Goal: Check status: Check status

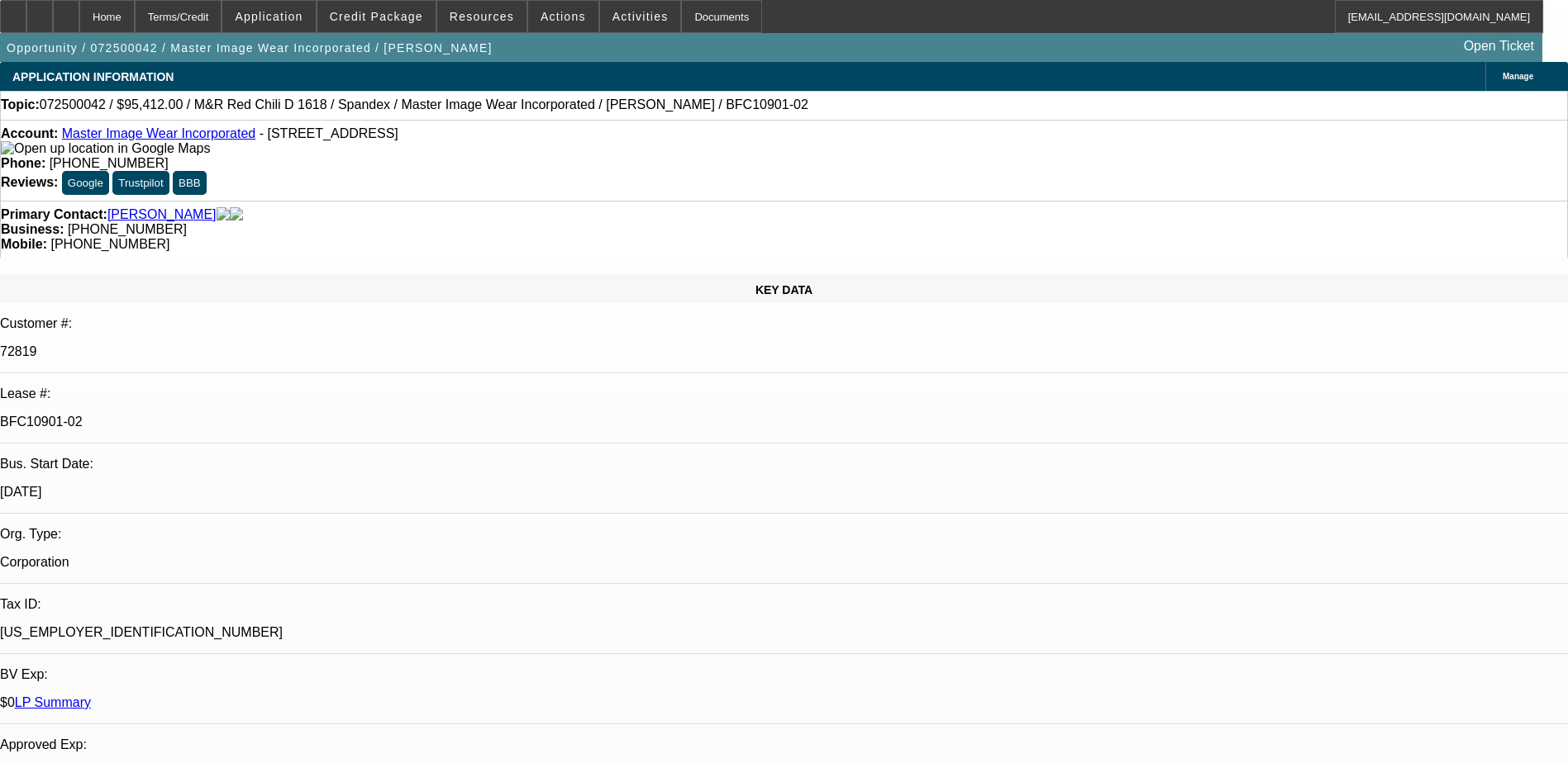
select select "0"
select select "0.1"
select select "0"
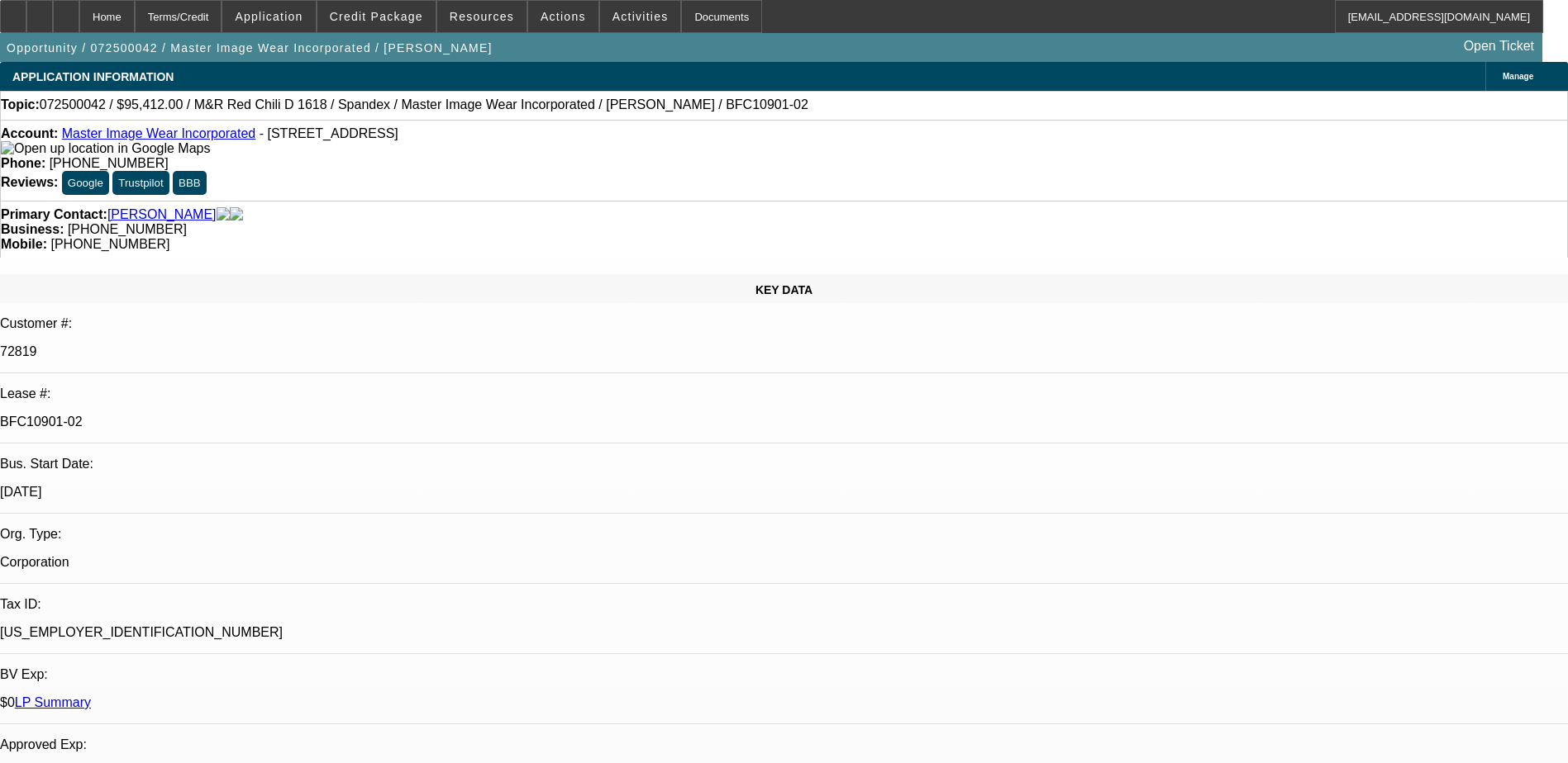
select select "0.1"
select select "0"
select select "0.1"
select select "0"
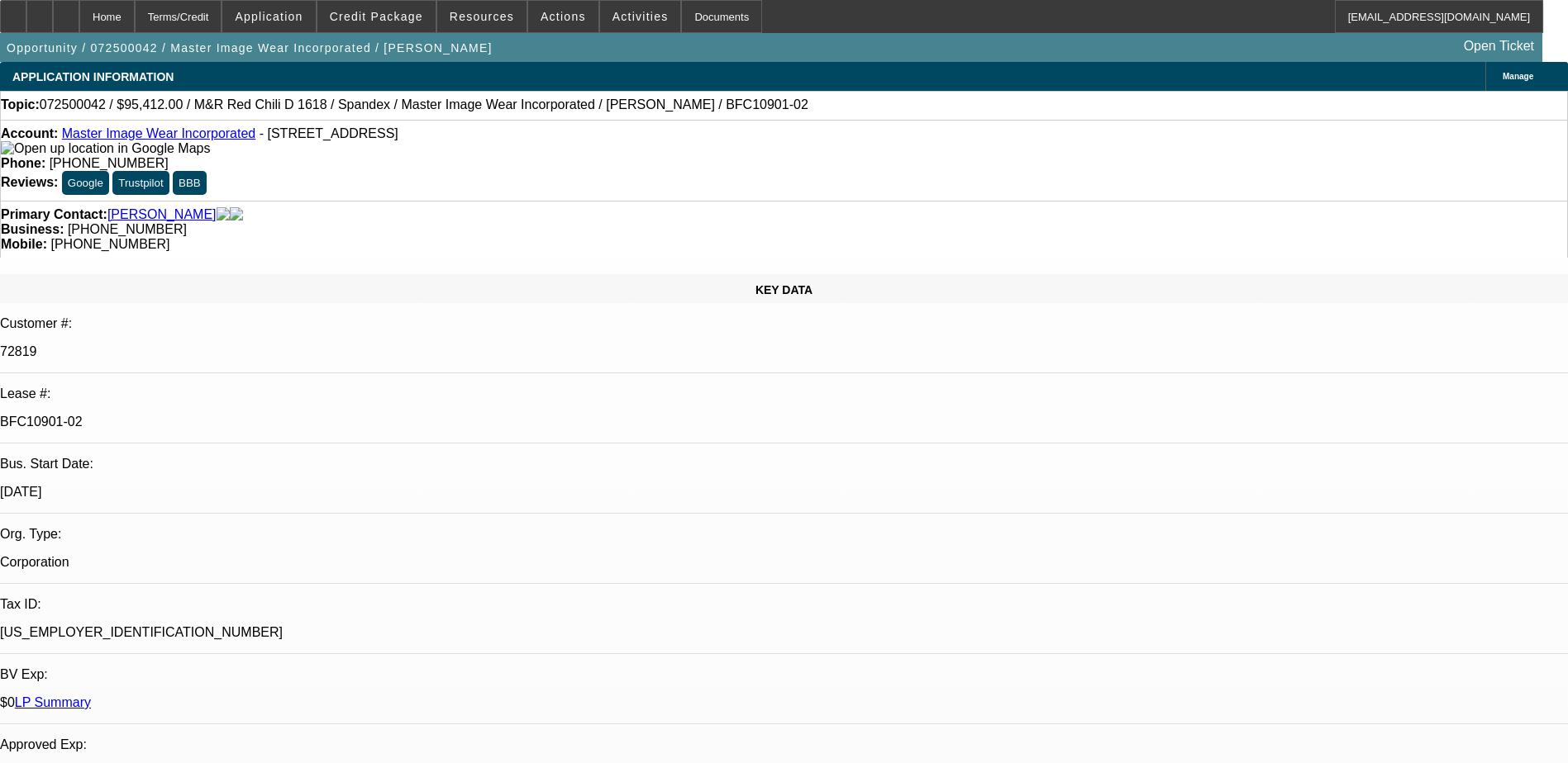
select select "0"
select select "0.1"
select select "1"
select select "4"
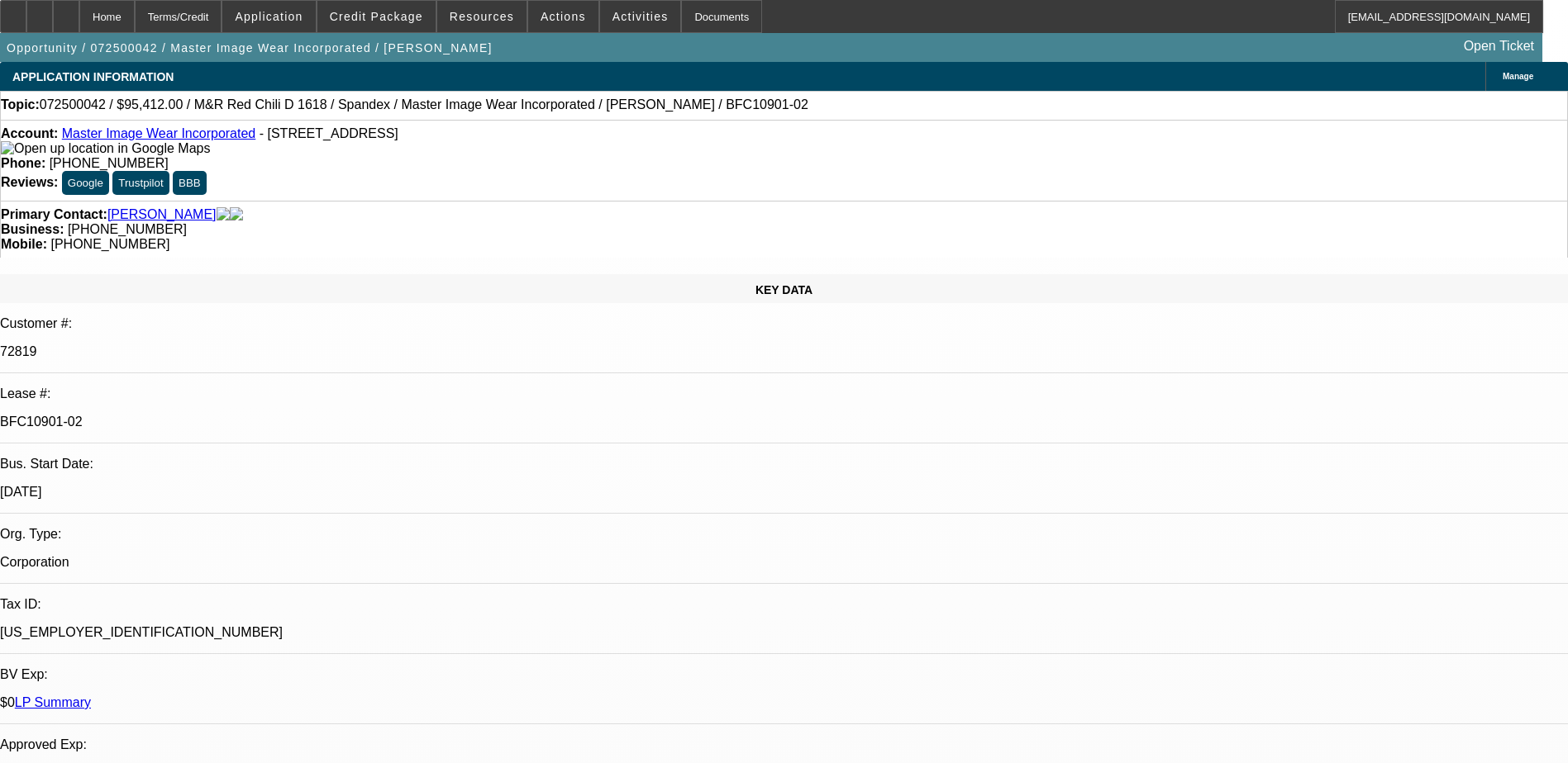
select select "1"
select select "4"
select select "1"
select select "3"
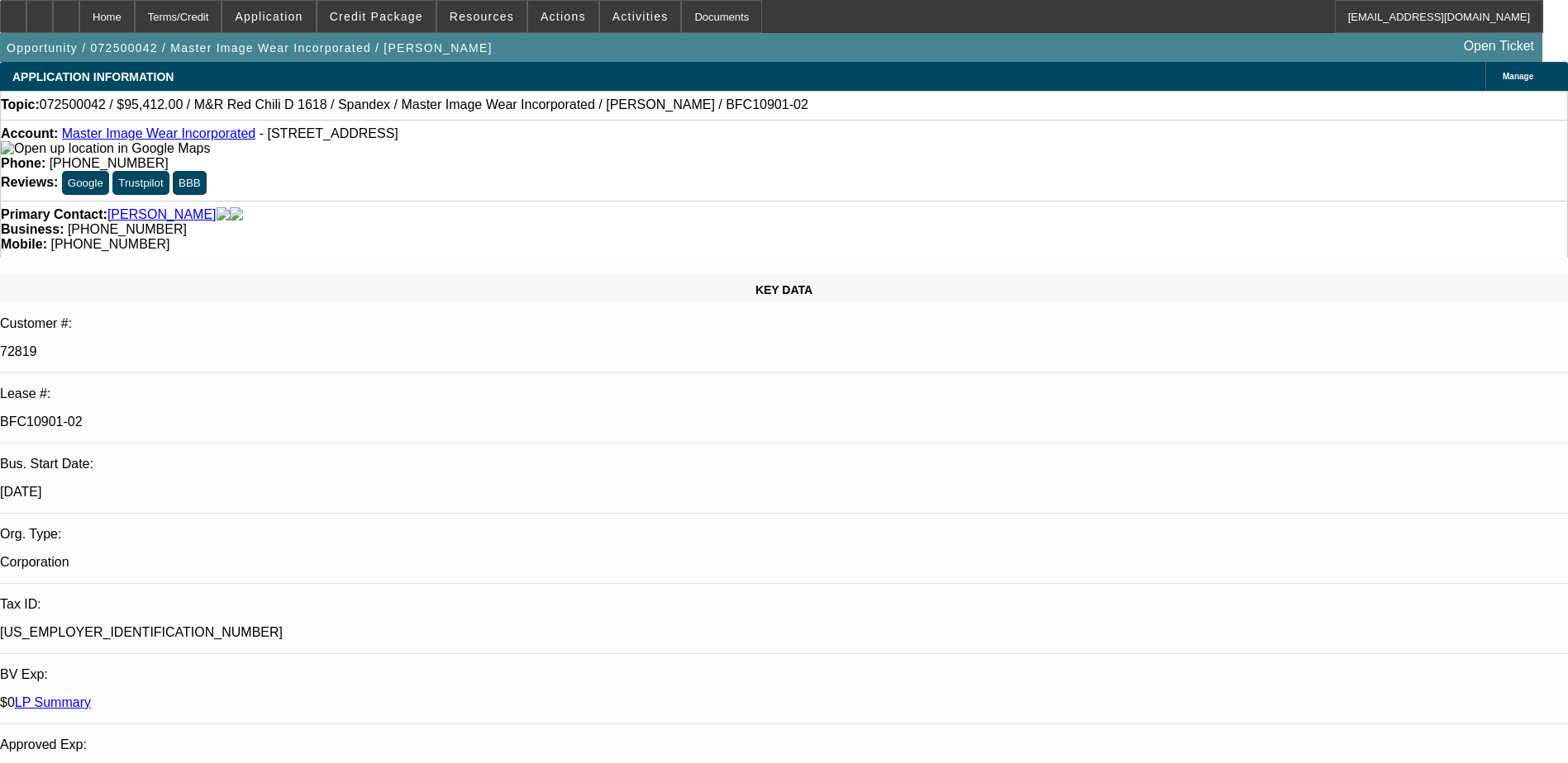
select select "4"
select select "1"
select select "3"
select select "4"
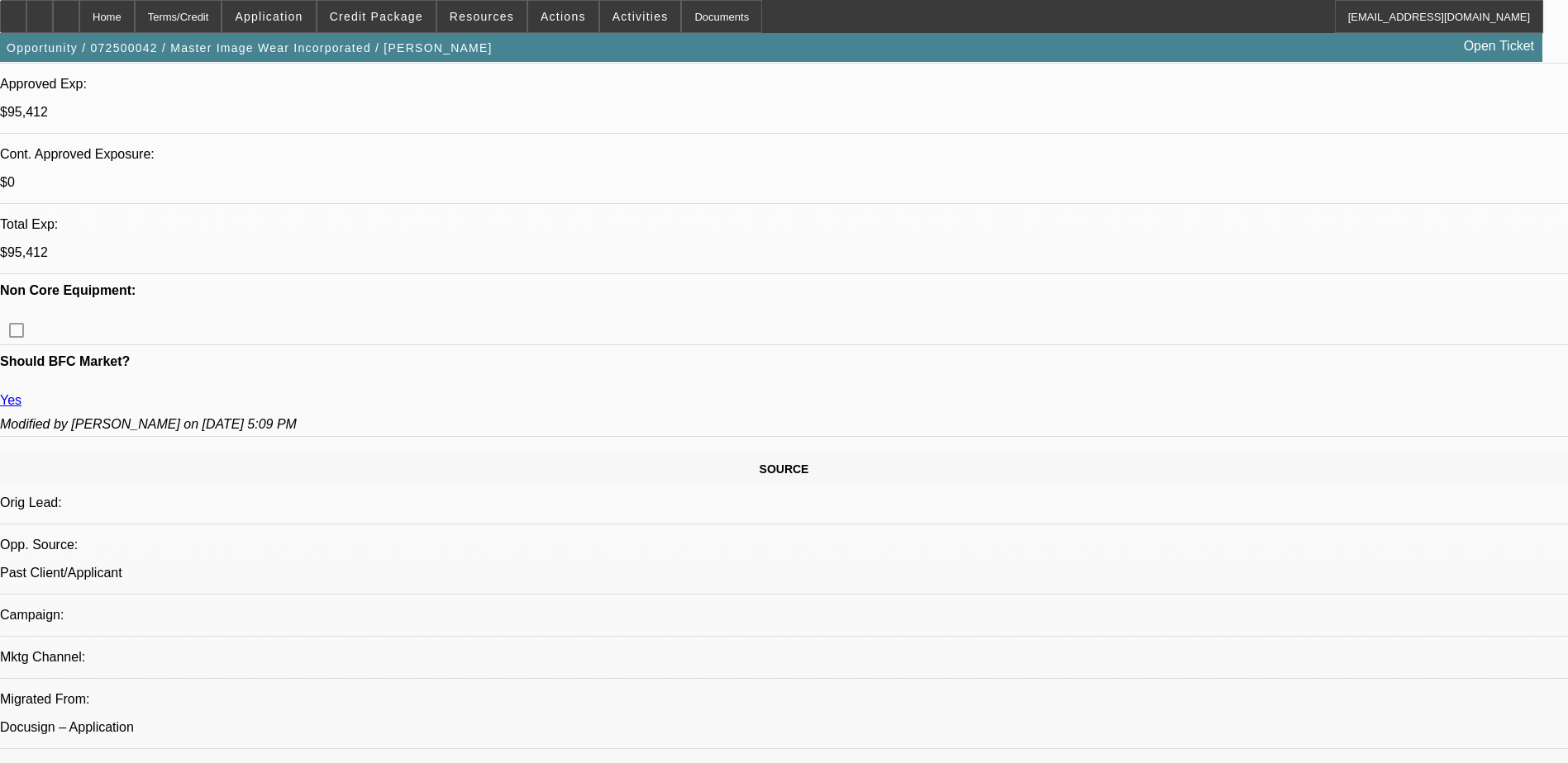
scroll to position [165, 0]
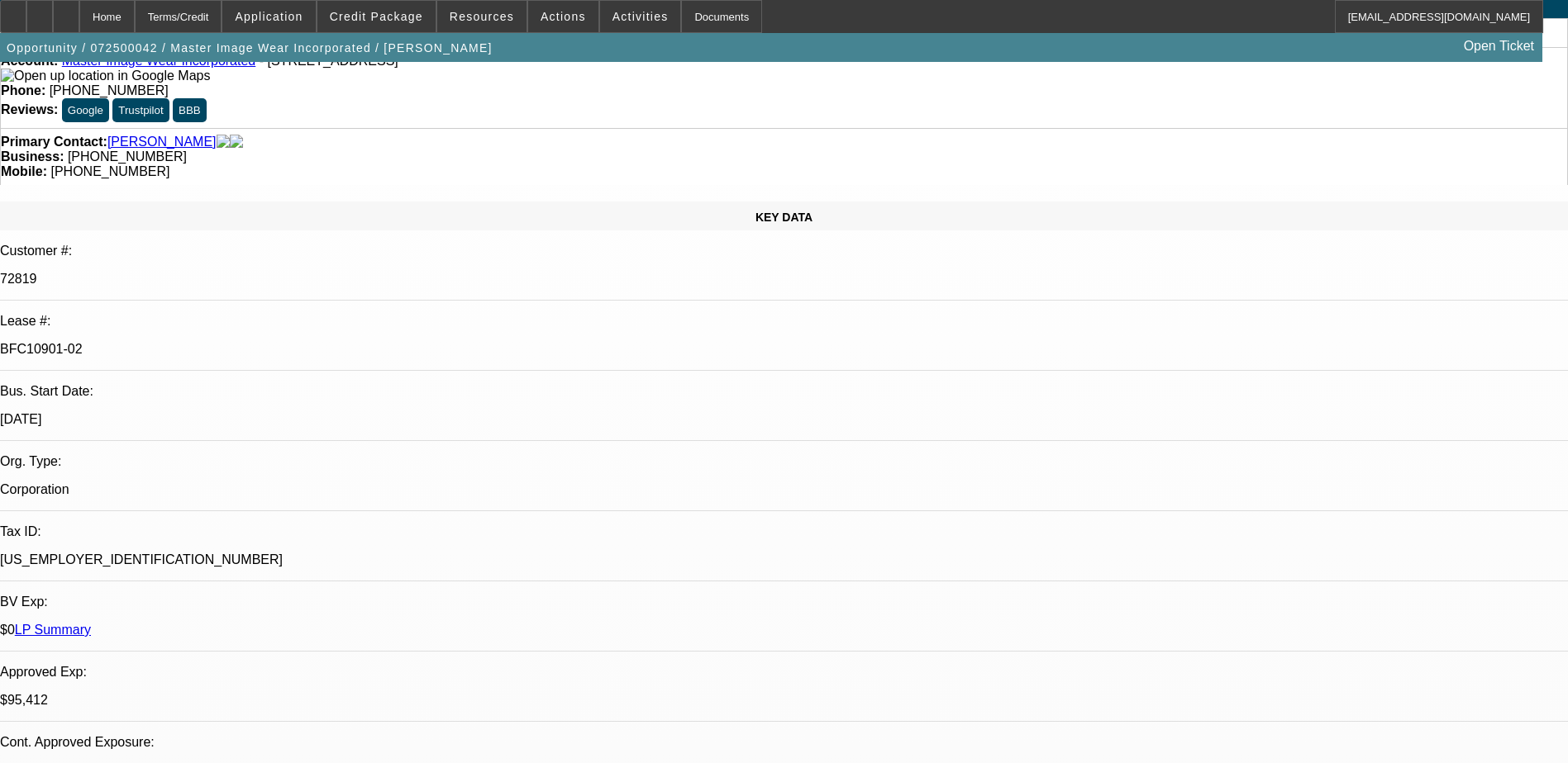
scroll to position [0, 0]
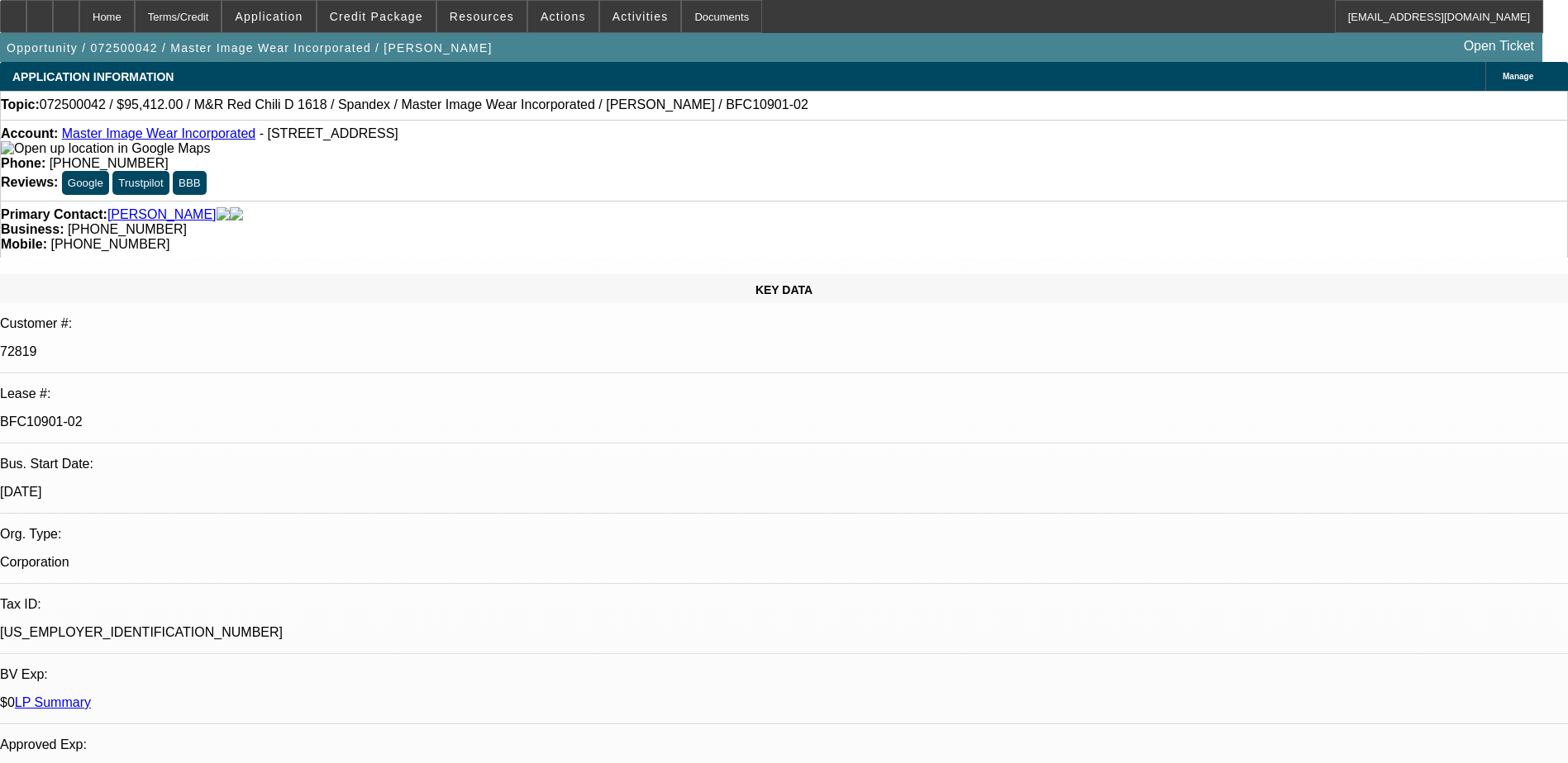
select select "0"
select select "0.1"
select select "0"
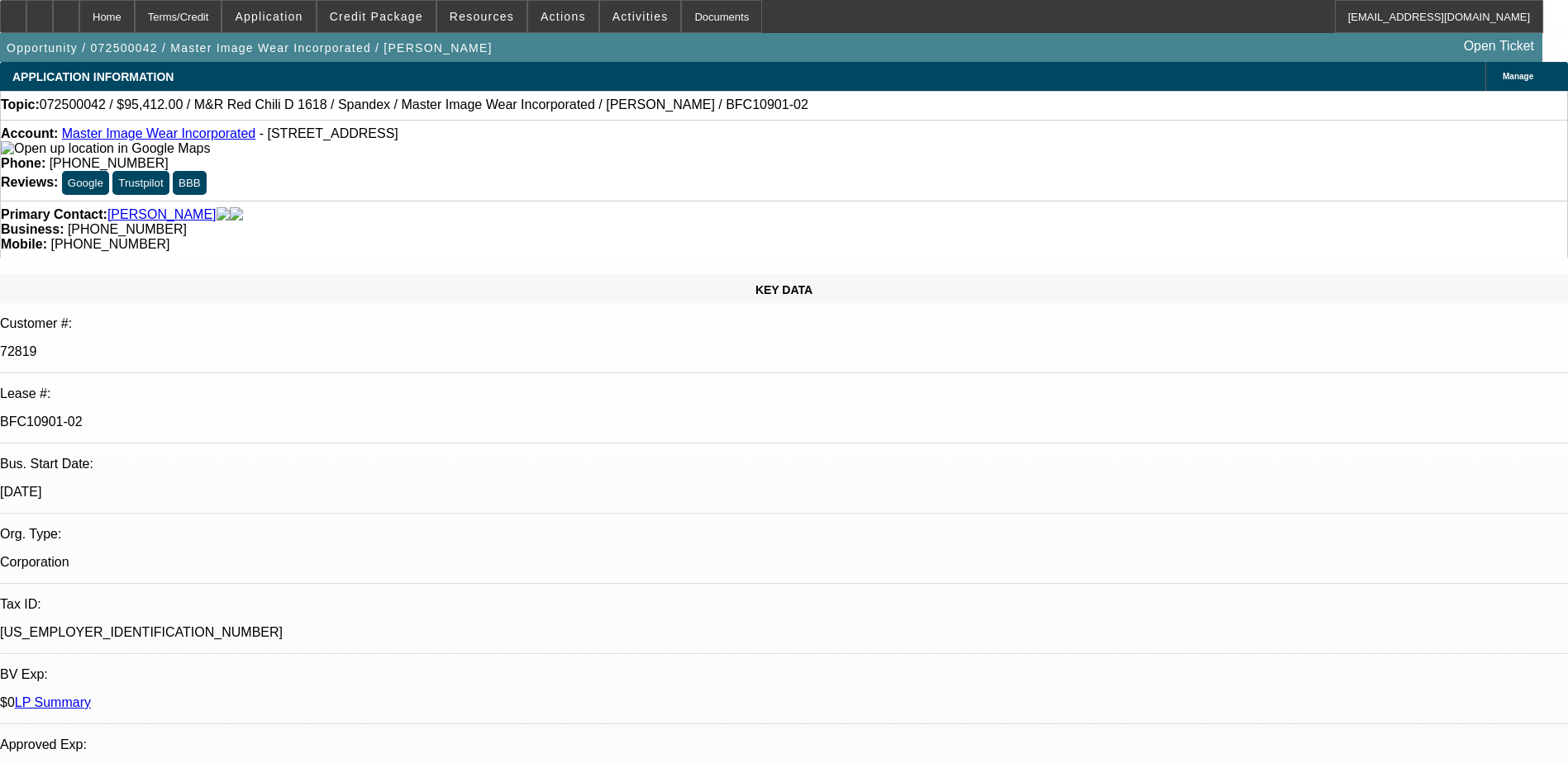
select select "0.1"
select select "0"
select select "0.1"
select select "0"
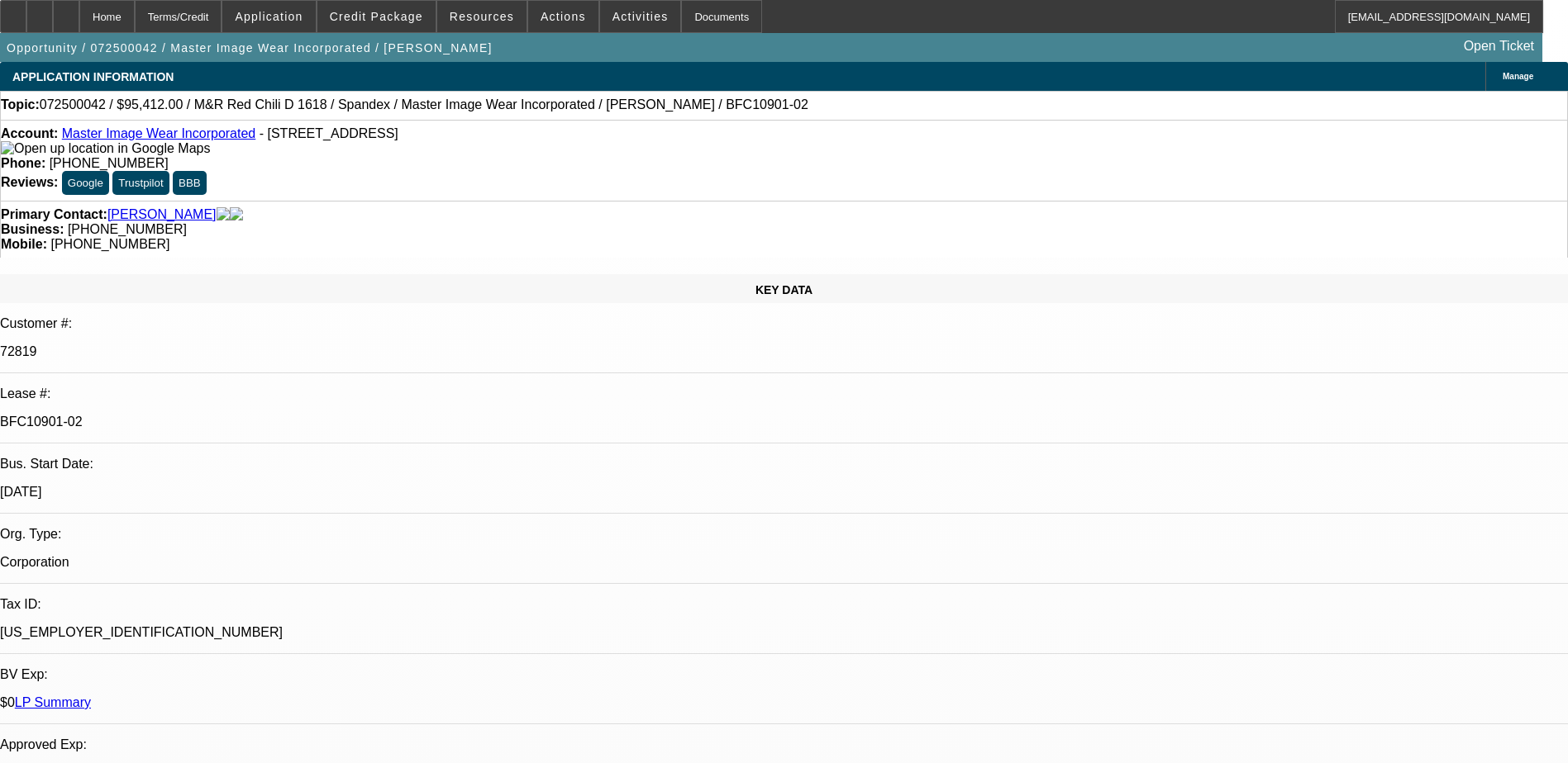
select select "0"
select select "0.1"
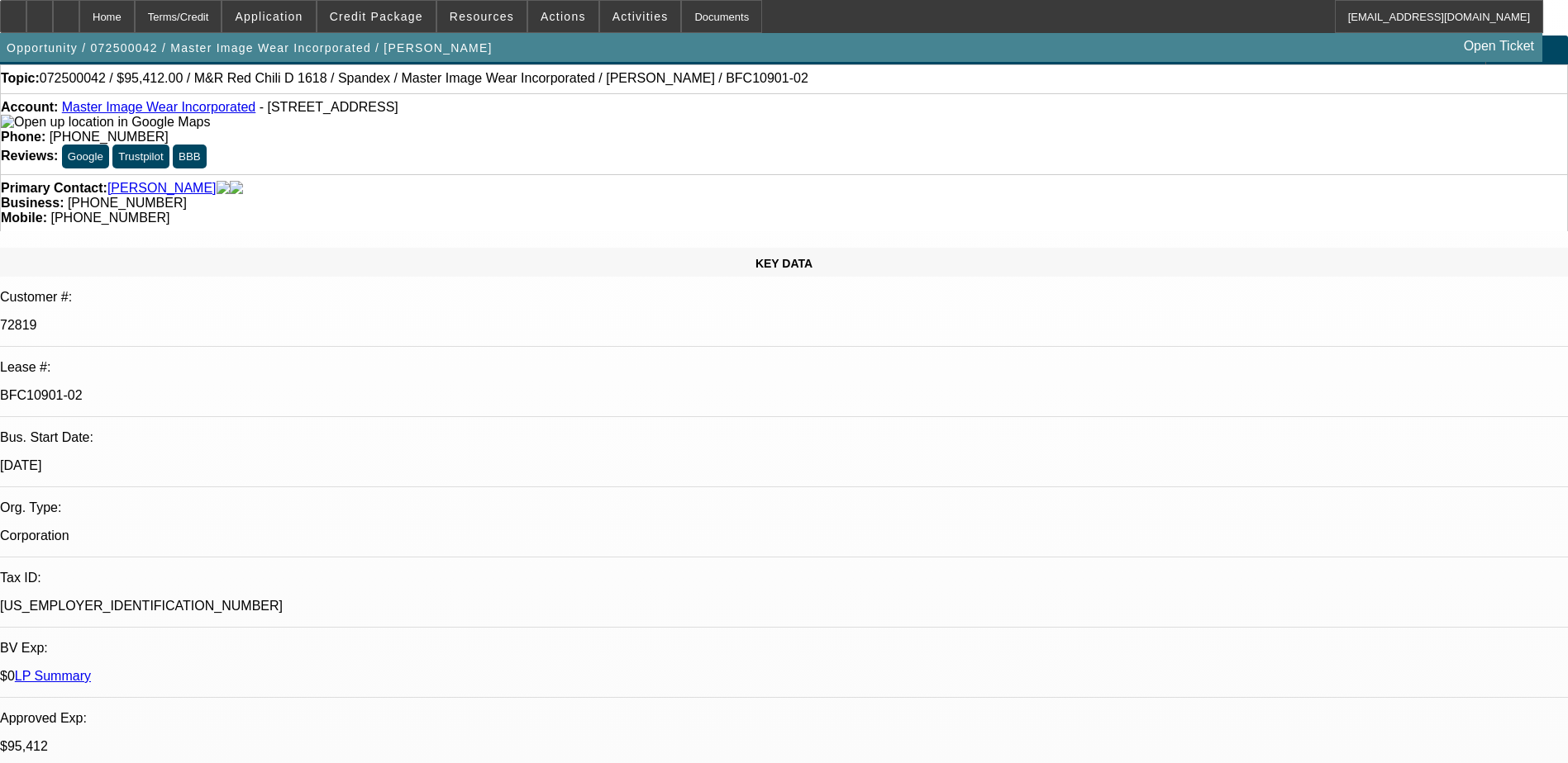
select select "1"
select select "4"
select select "1"
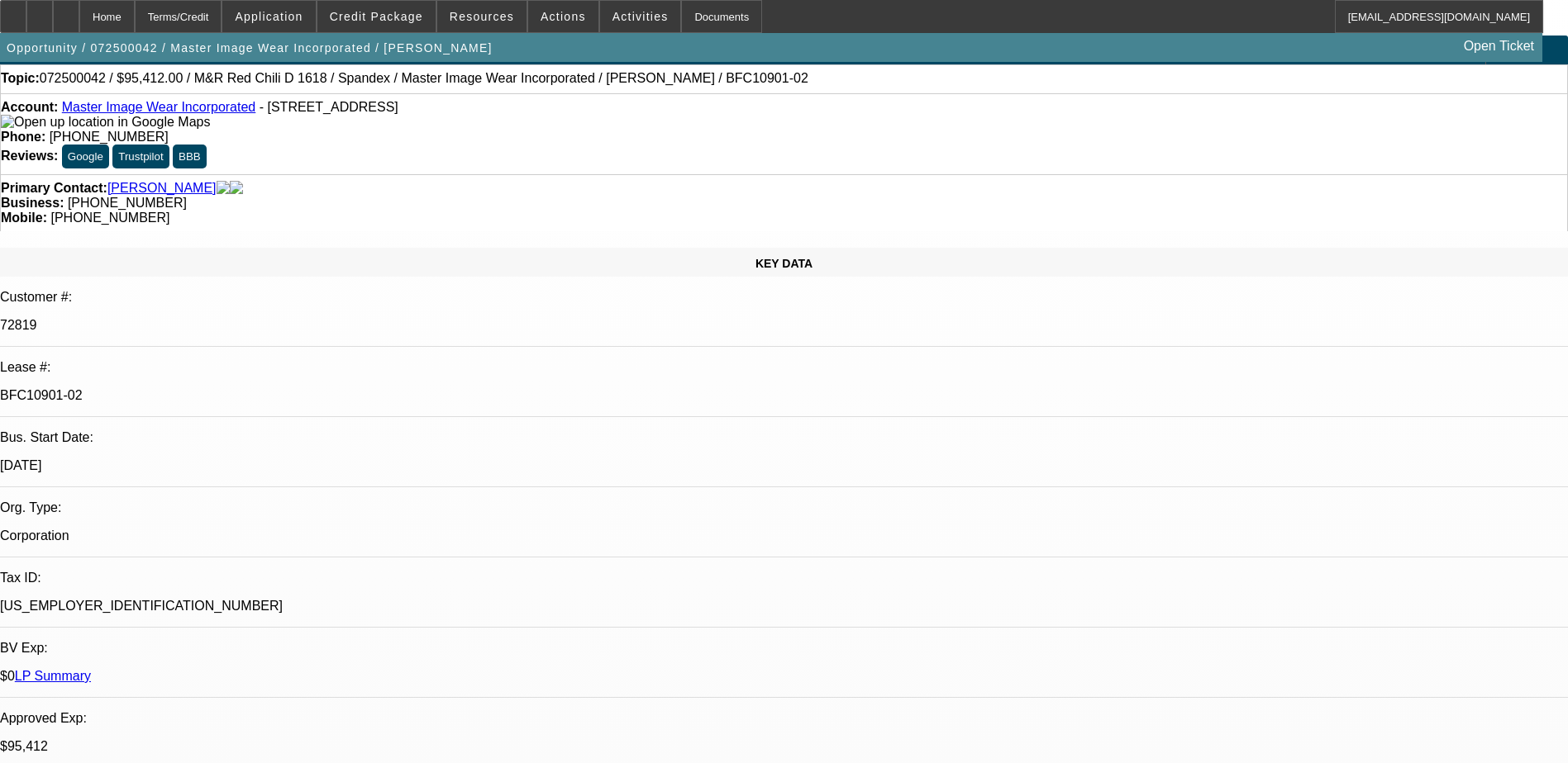
select select "4"
select select "1"
select select "3"
select select "4"
select select "1"
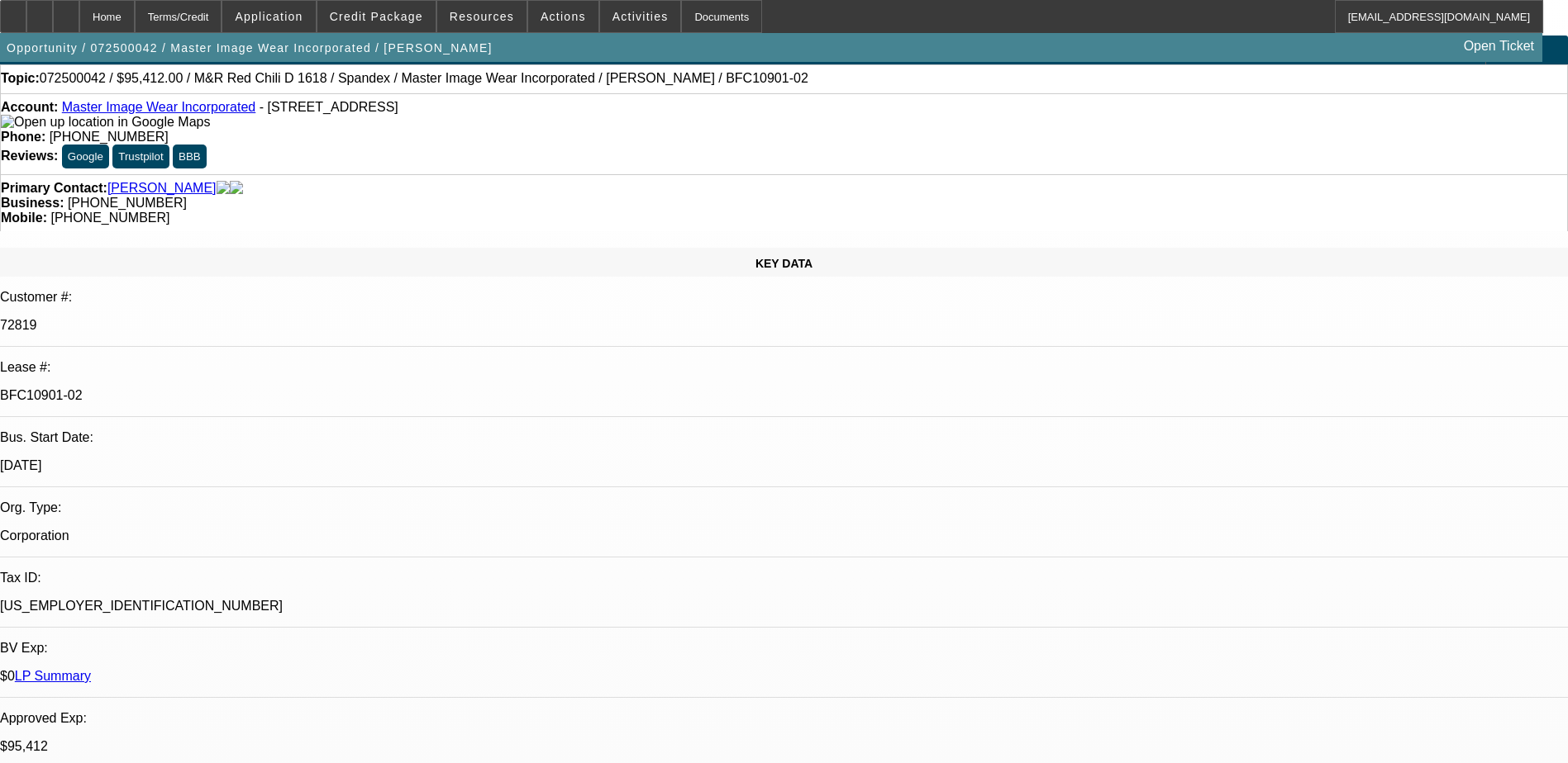
select select "3"
select select "4"
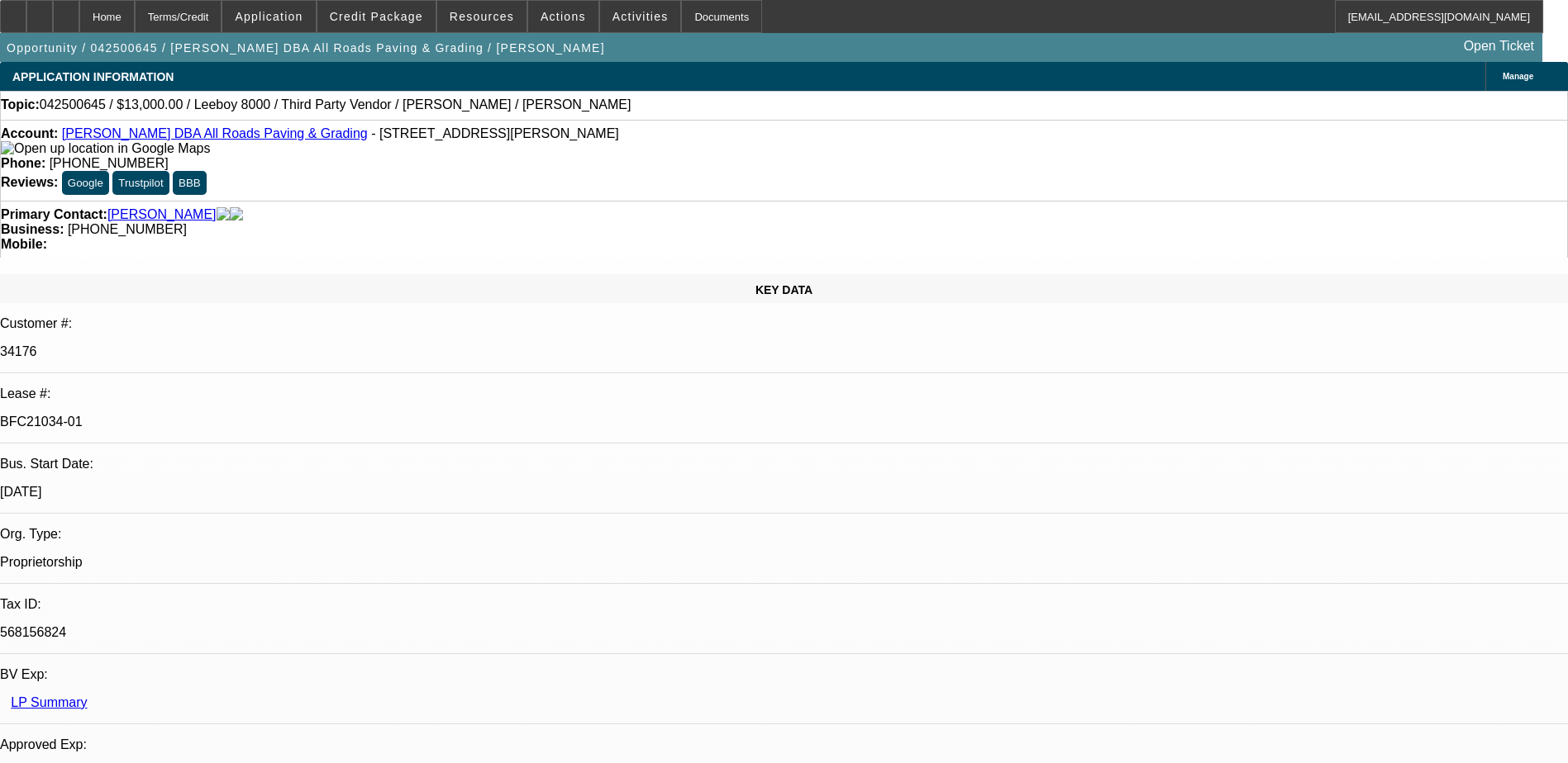
select select "0"
select select "0.1"
select select "0"
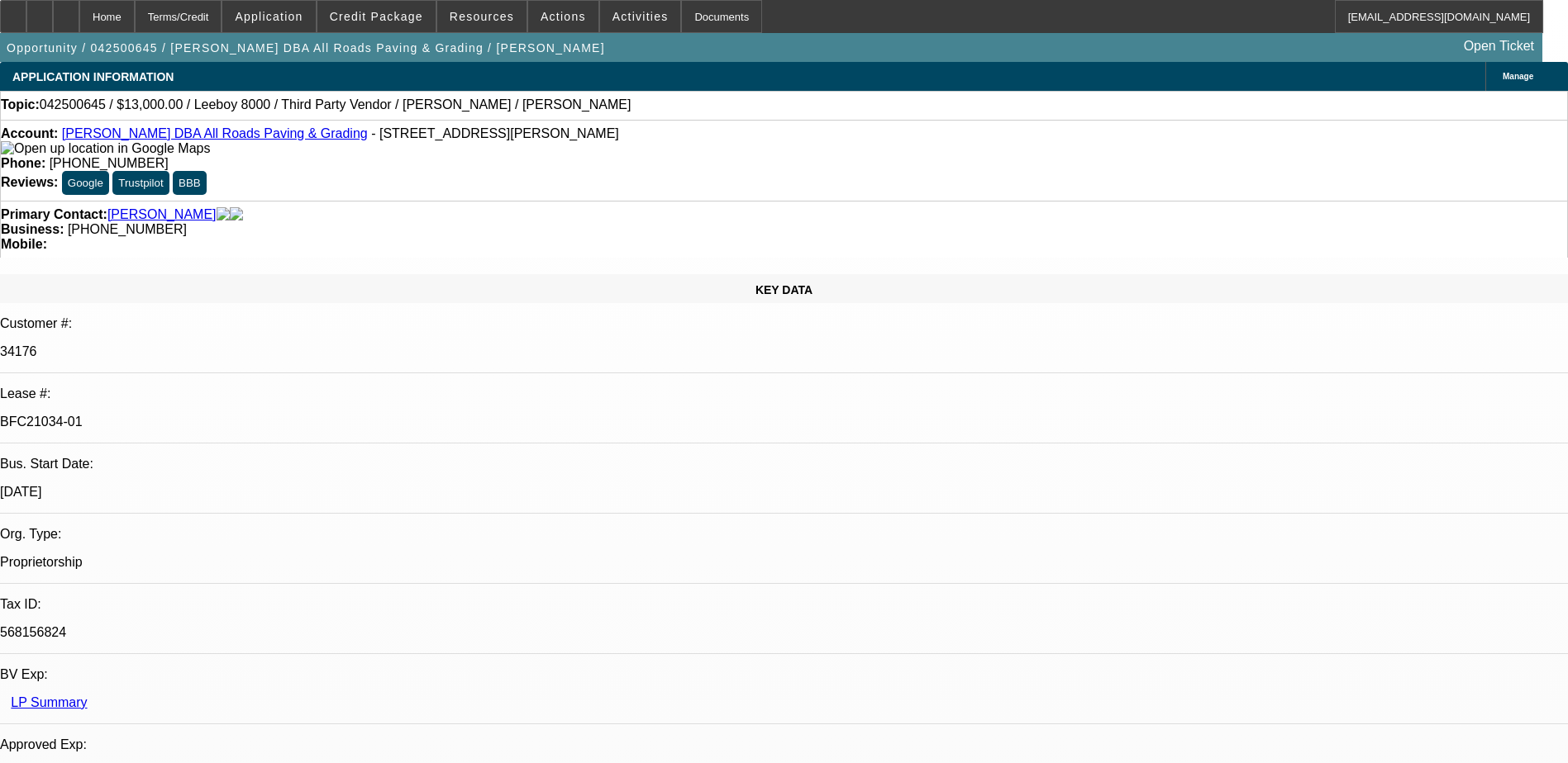
select select "0.1"
select select "0"
select select "0.1"
select select "0"
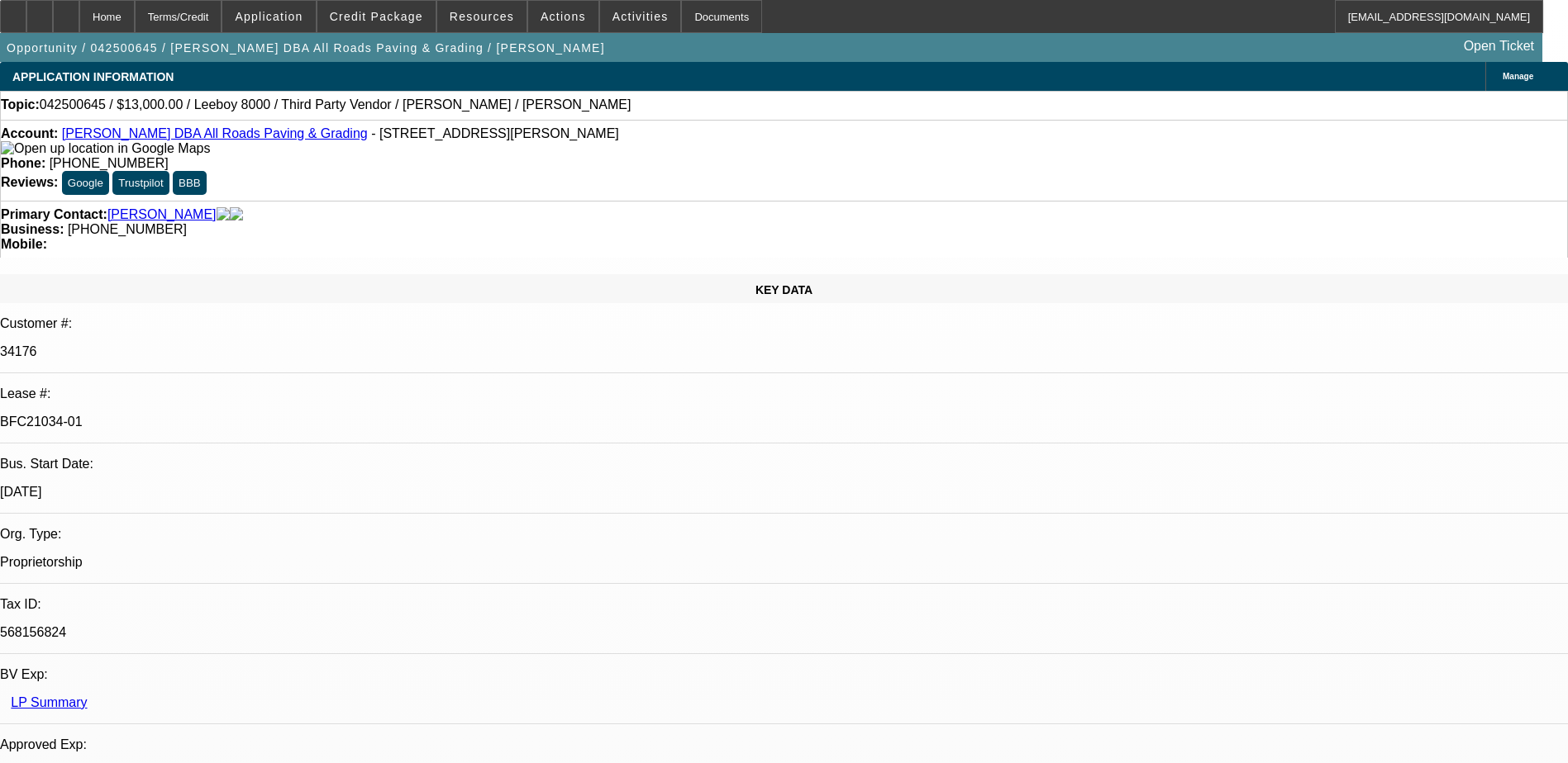
select select "0"
select select "0.1"
select select "1"
select select "3"
select select "5"
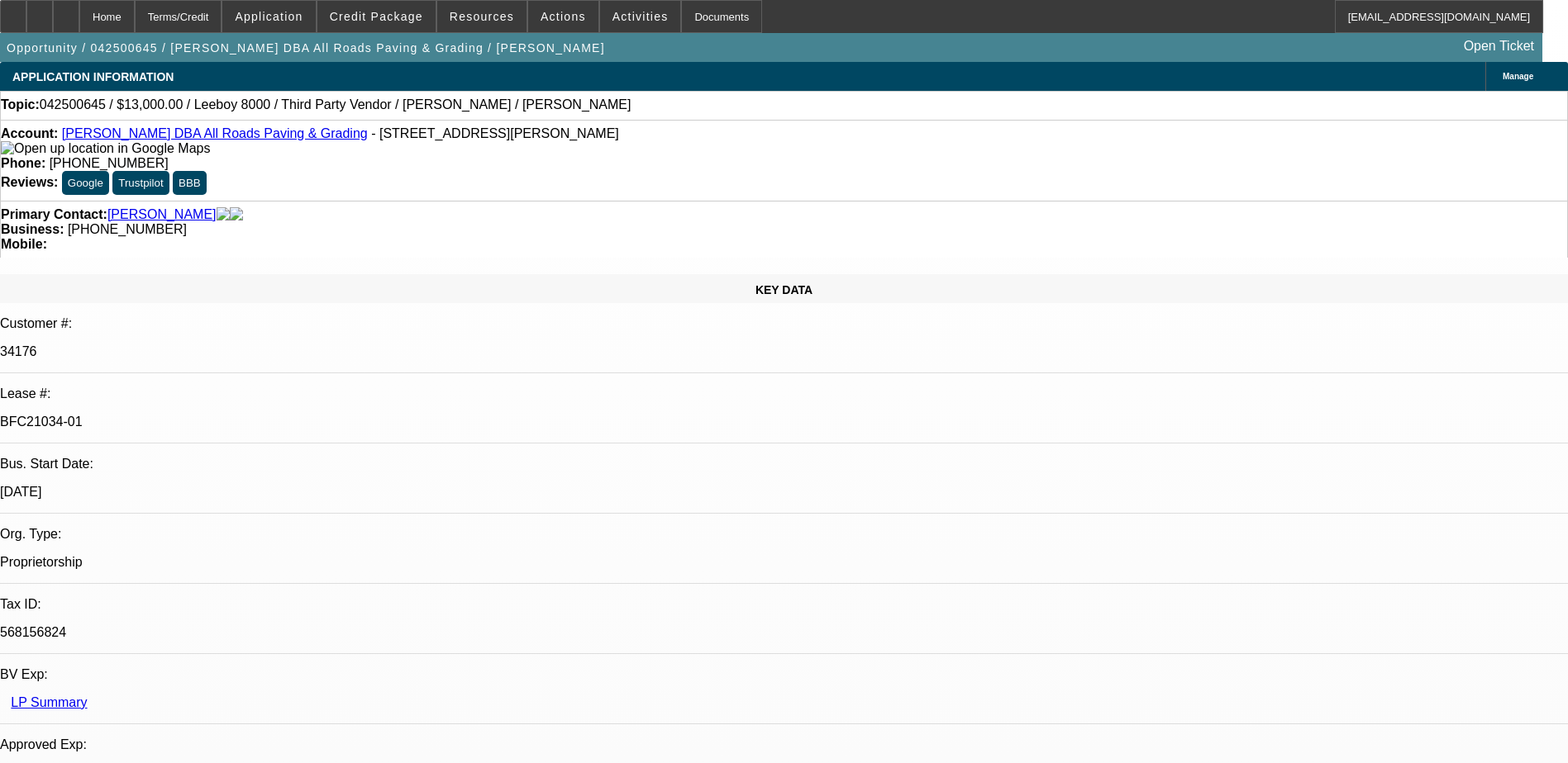
select select "1"
select select "3"
select select "5"
select select "1"
select select "3"
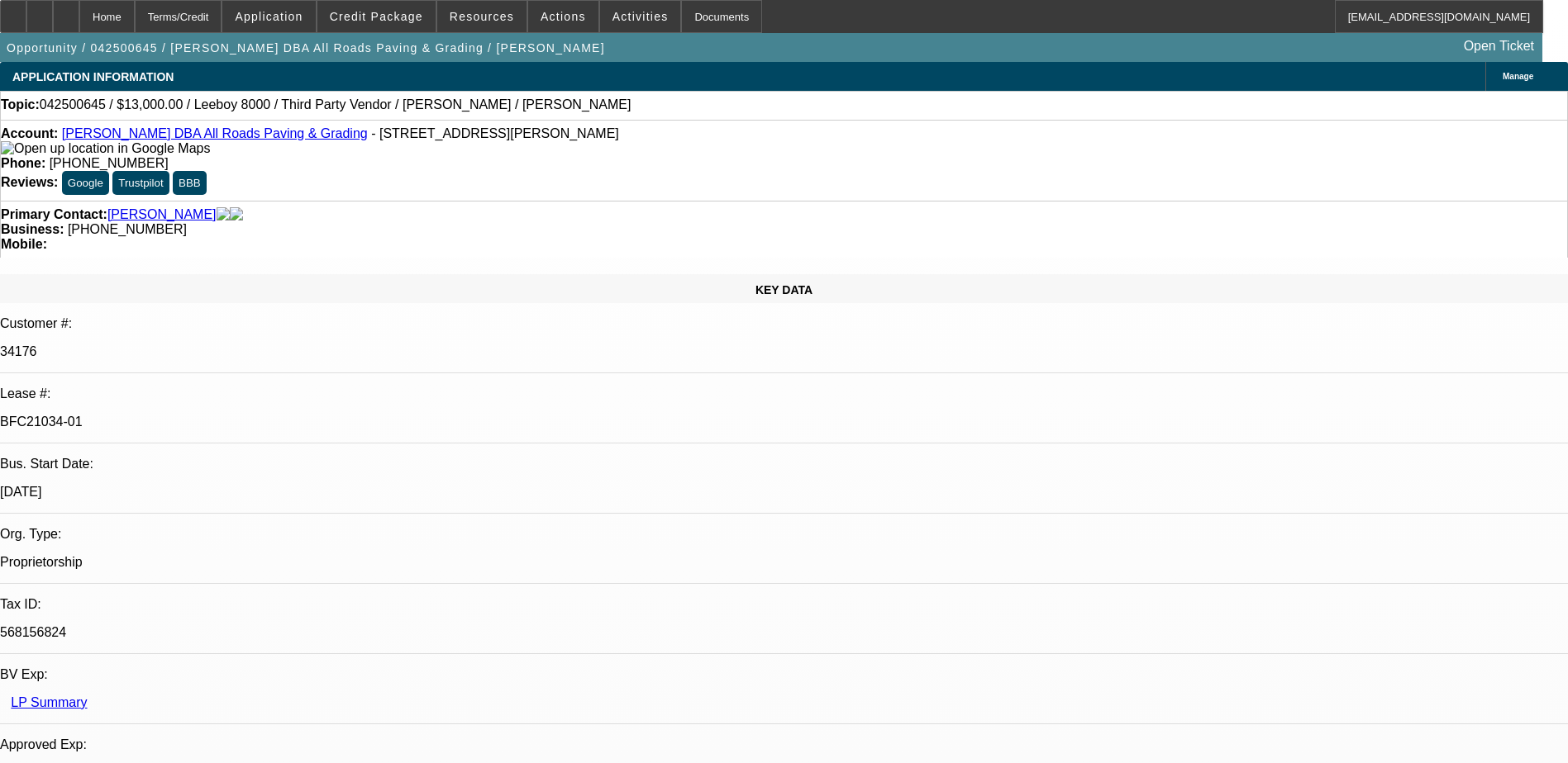
select select "5"
select select "1"
select select "3"
select select "5"
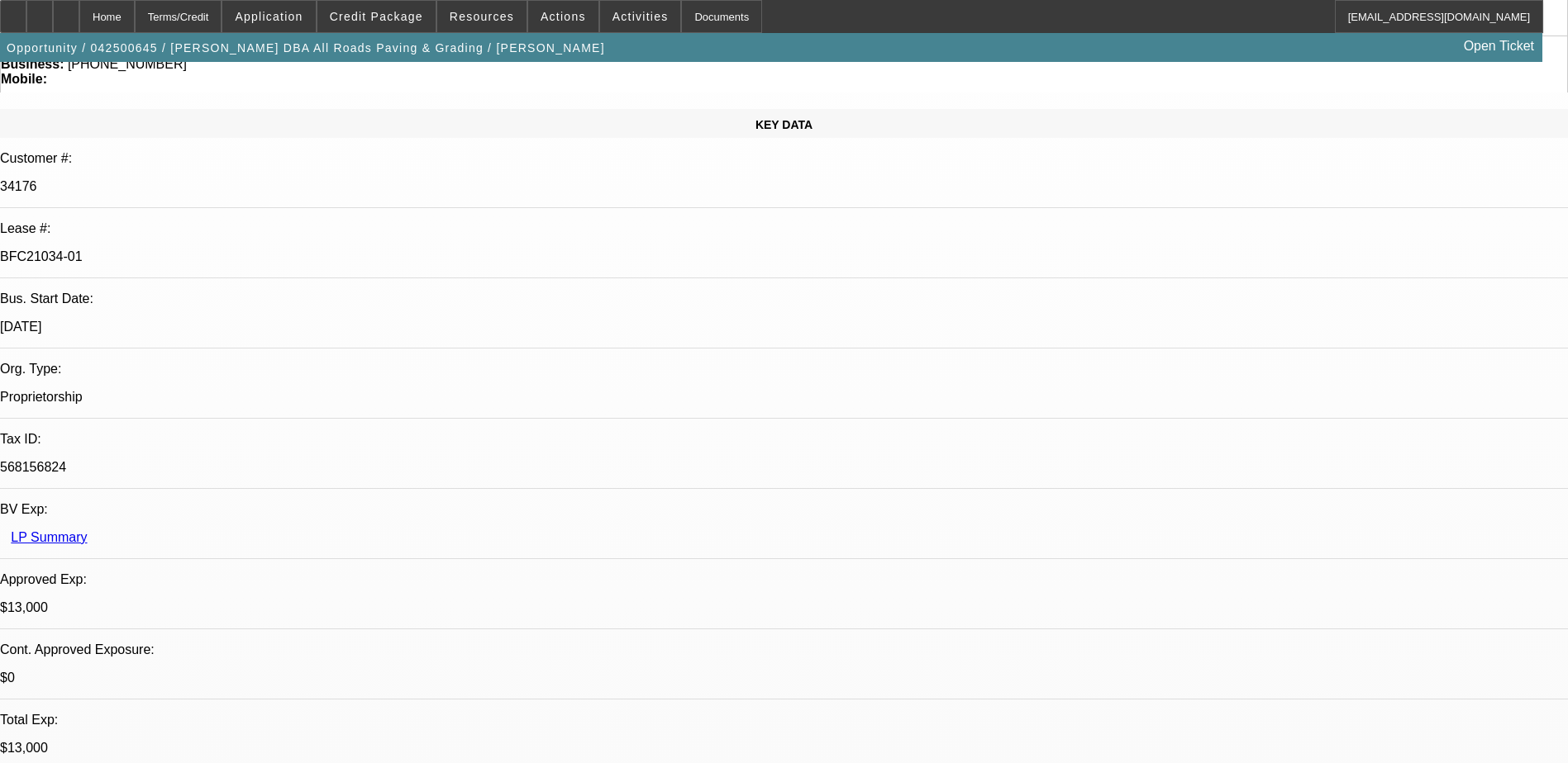
scroll to position [83, 0]
